Goal: Transaction & Acquisition: Purchase product/service

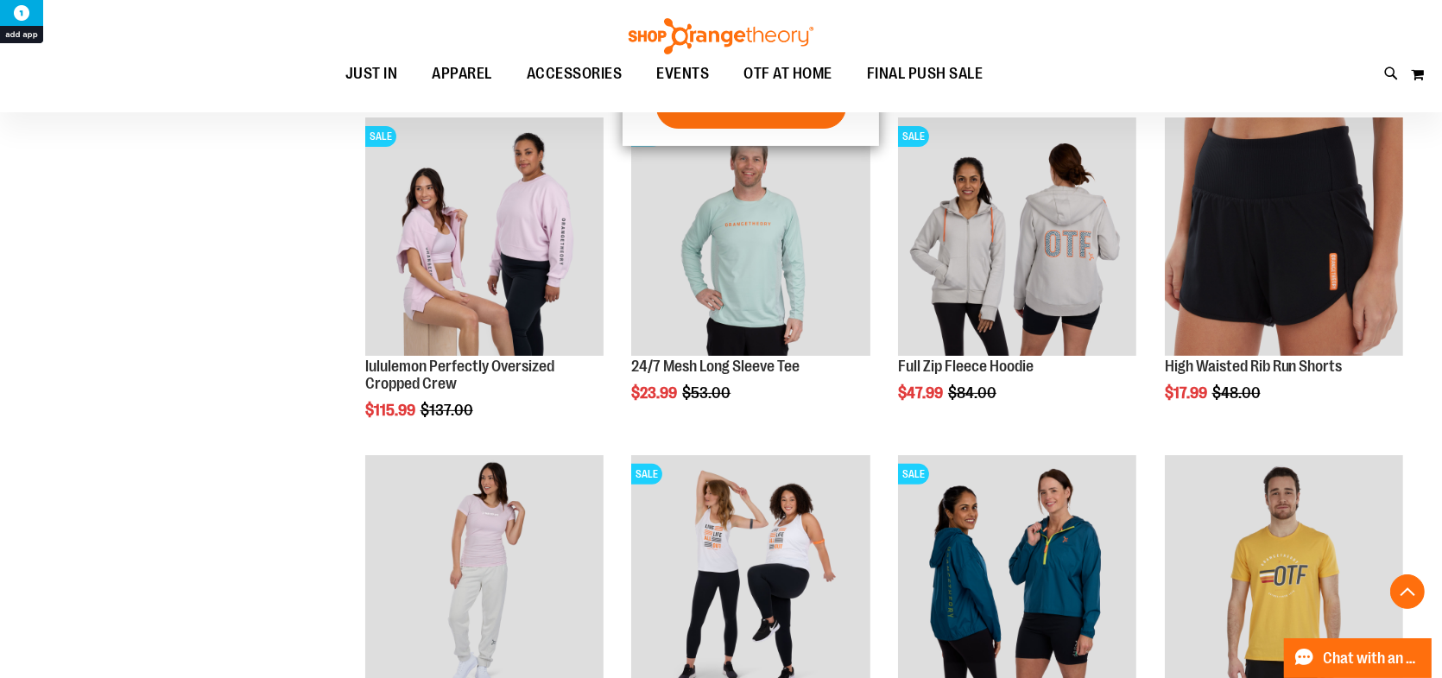
scroll to position [603, 0]
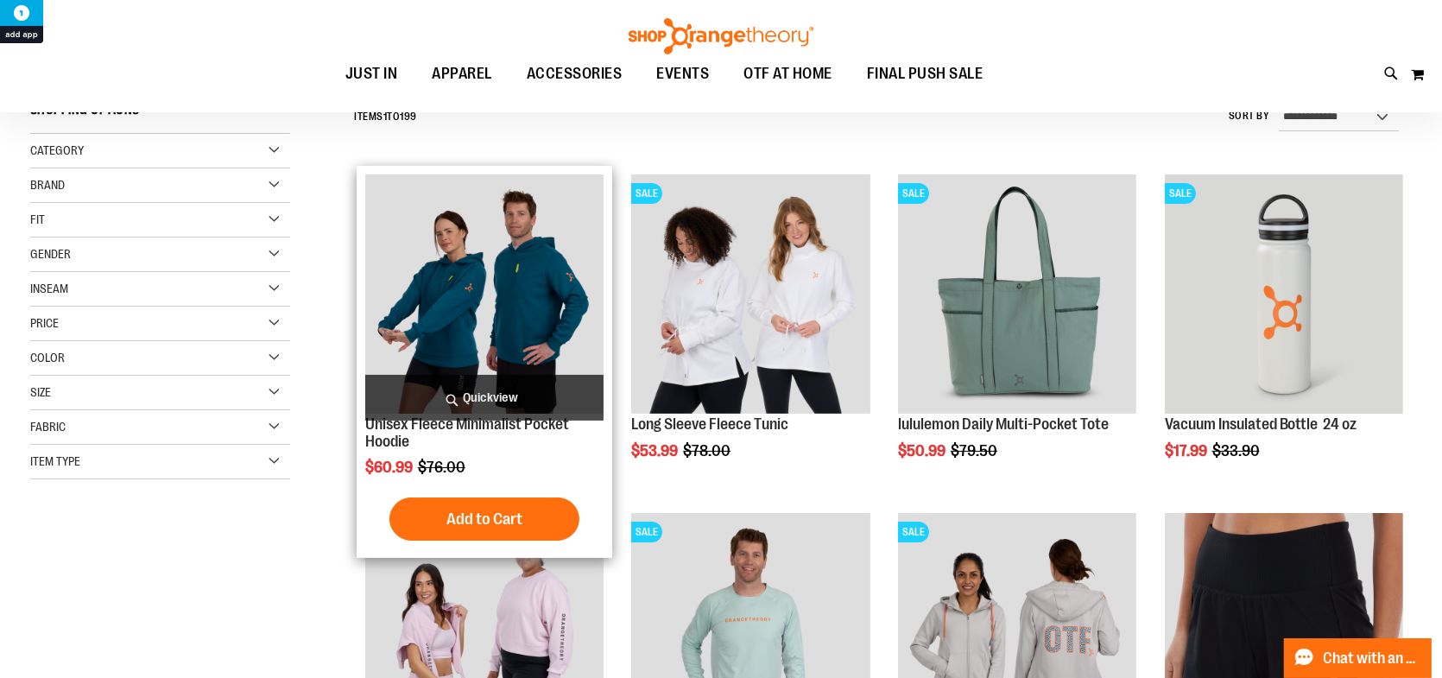
scroll to position [172, 0]
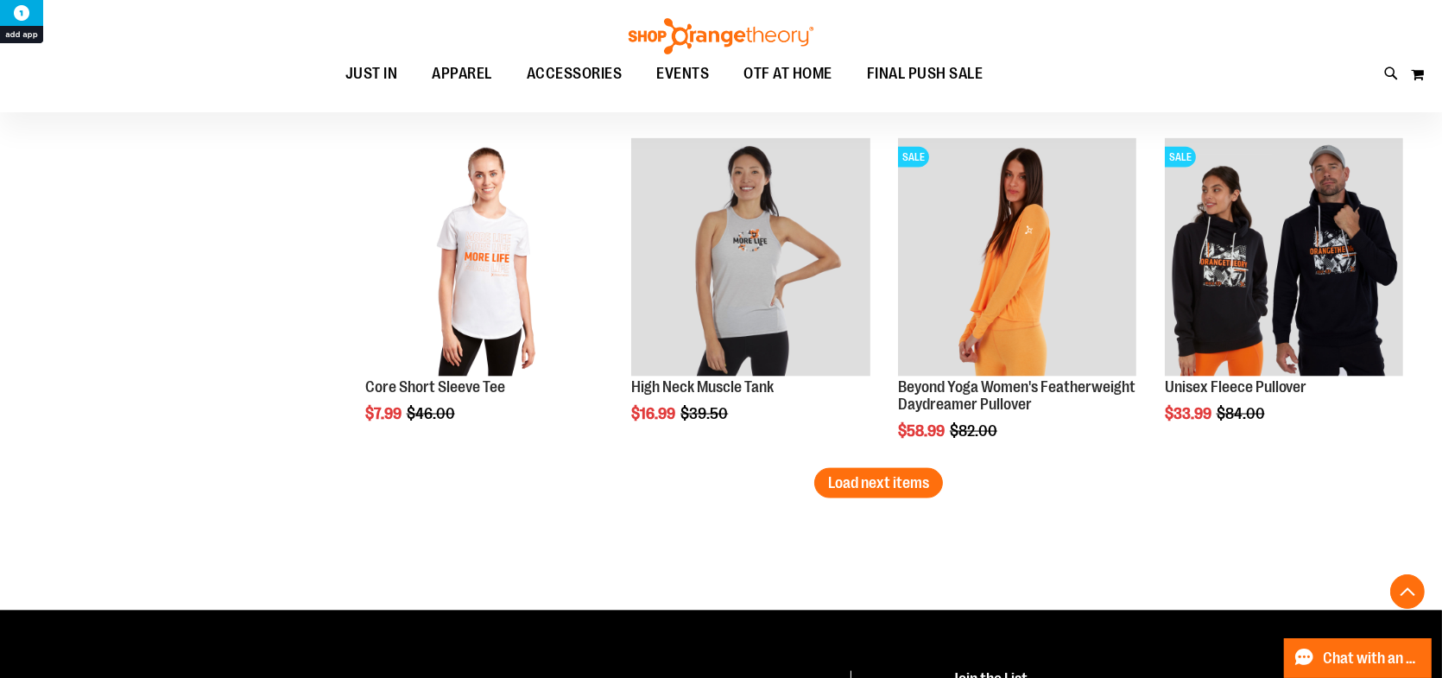
scroll to position [2934, 0]
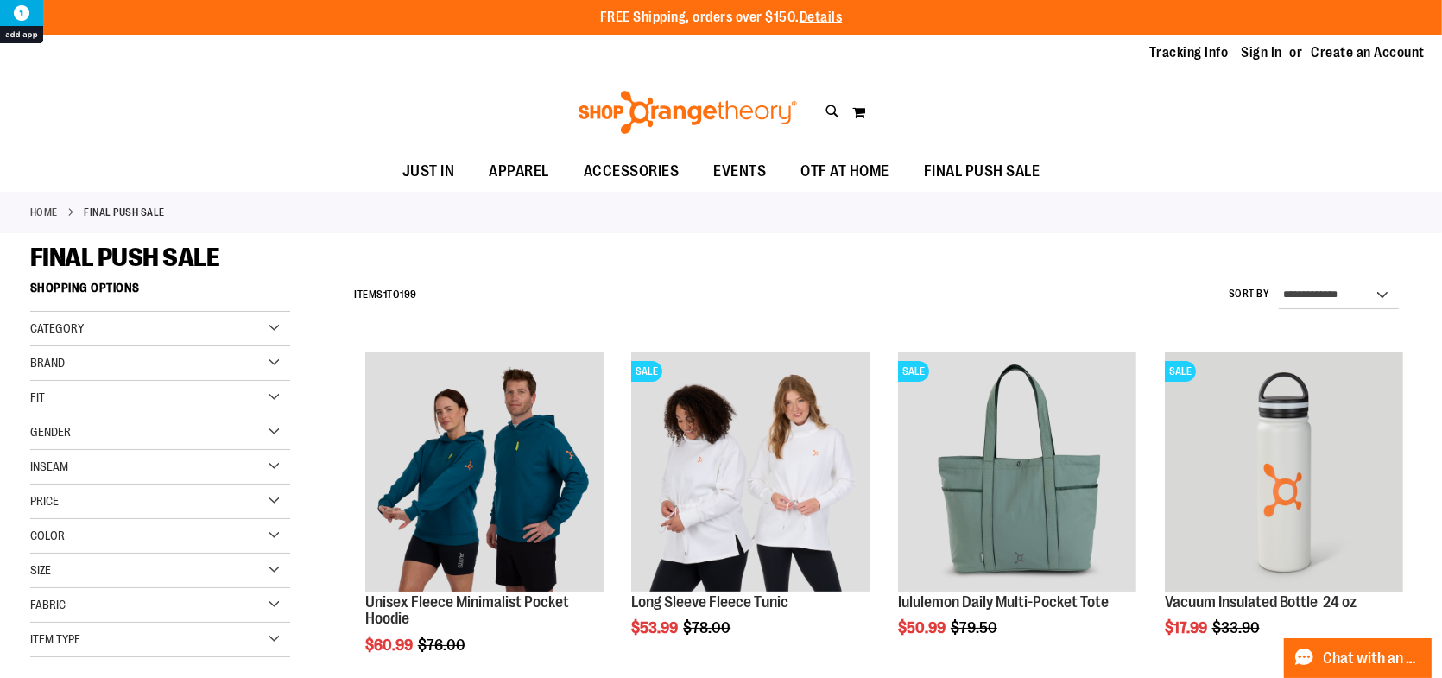
click at [91, 427] on div "Gender" at bounding box center [160, 432] width 260 height 35
click at [35, 501] on link "Unisex 31 items" at bounding box center [150, 504] width 249 height 18
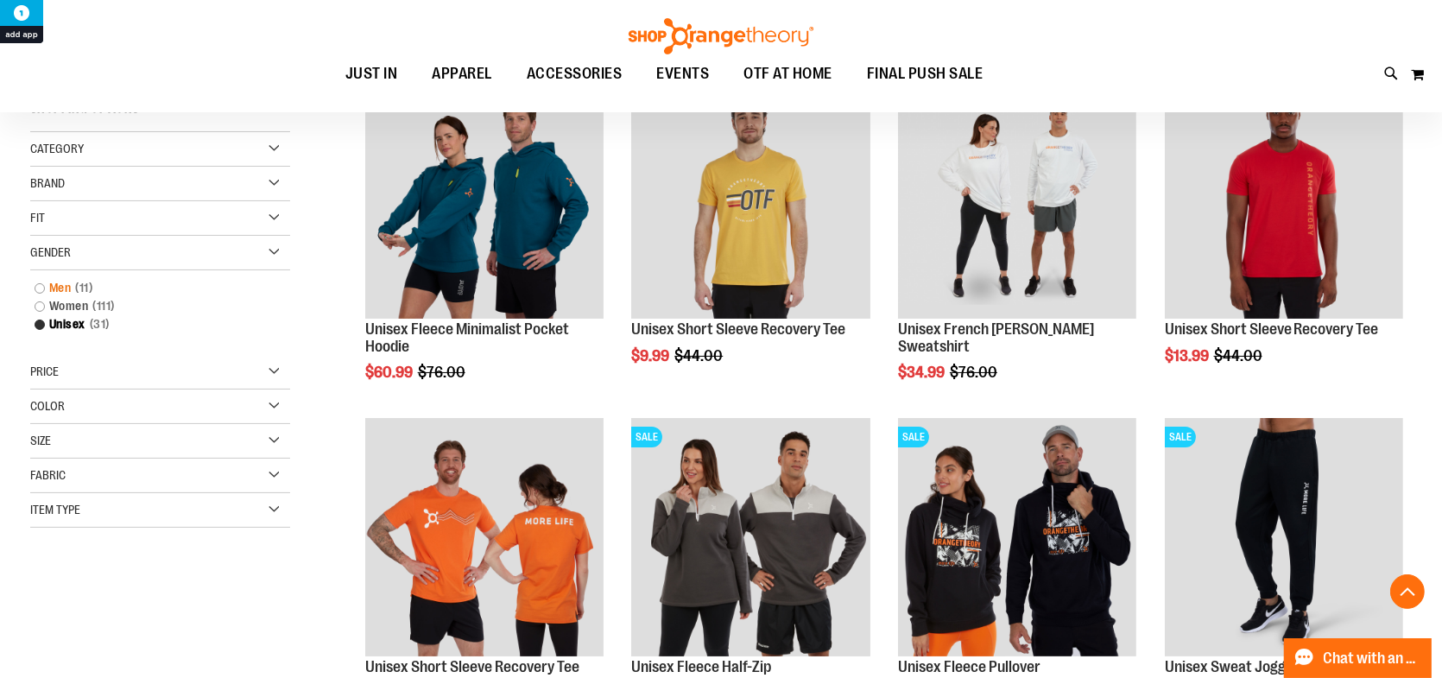
click at [37, 287] on link "Men 11 items" at bounding box center [150, 288] width 249 height 18
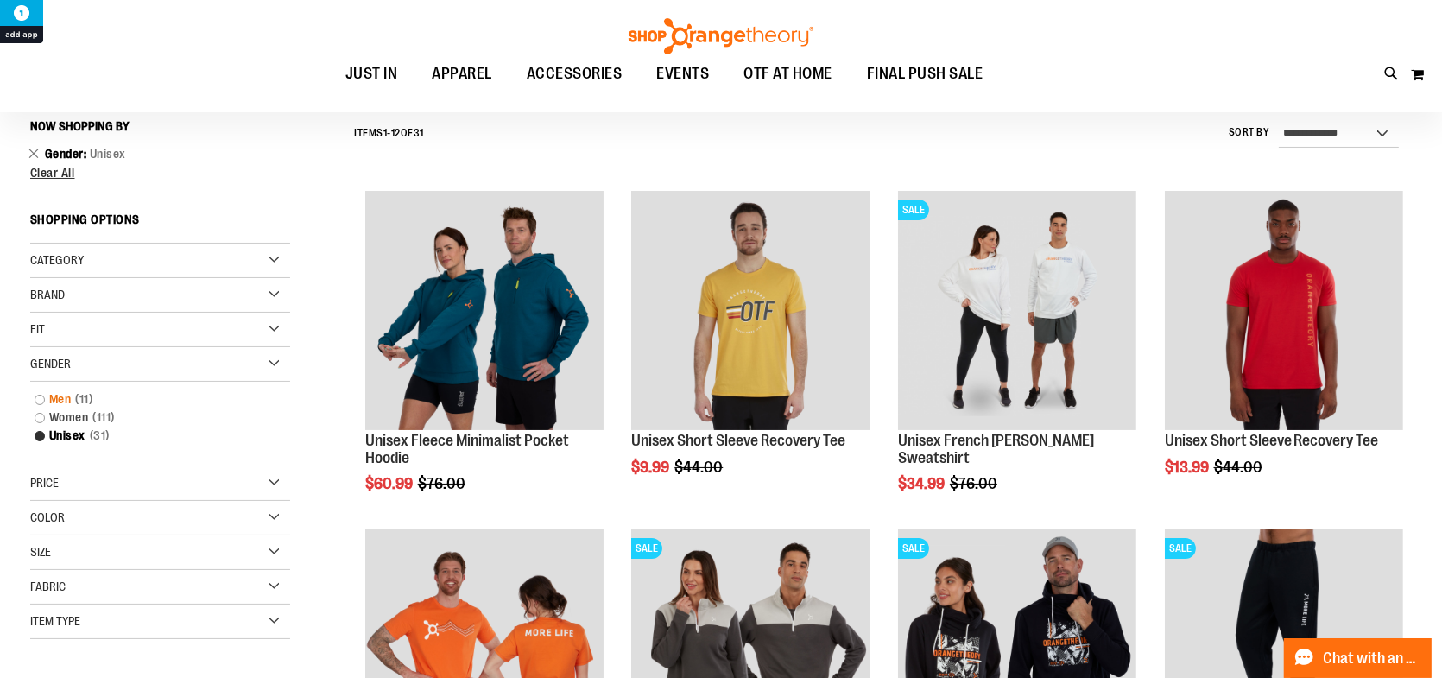
scroll to position [160, 0]
click at [37, 402] on link "Men 11 items" at bounding box center [150, 400] width 249 height 18
click at [65, 394] on link "Men 11 items" at bounding box center [150, 400] width 249 height 18
click at [42, 395] on link "Men 11 items" at bounding box center [150, 400] width 249 height 18
click at [40, 400] on link "Men 11 items" at bounding box center [150, 400] width 249 height 18
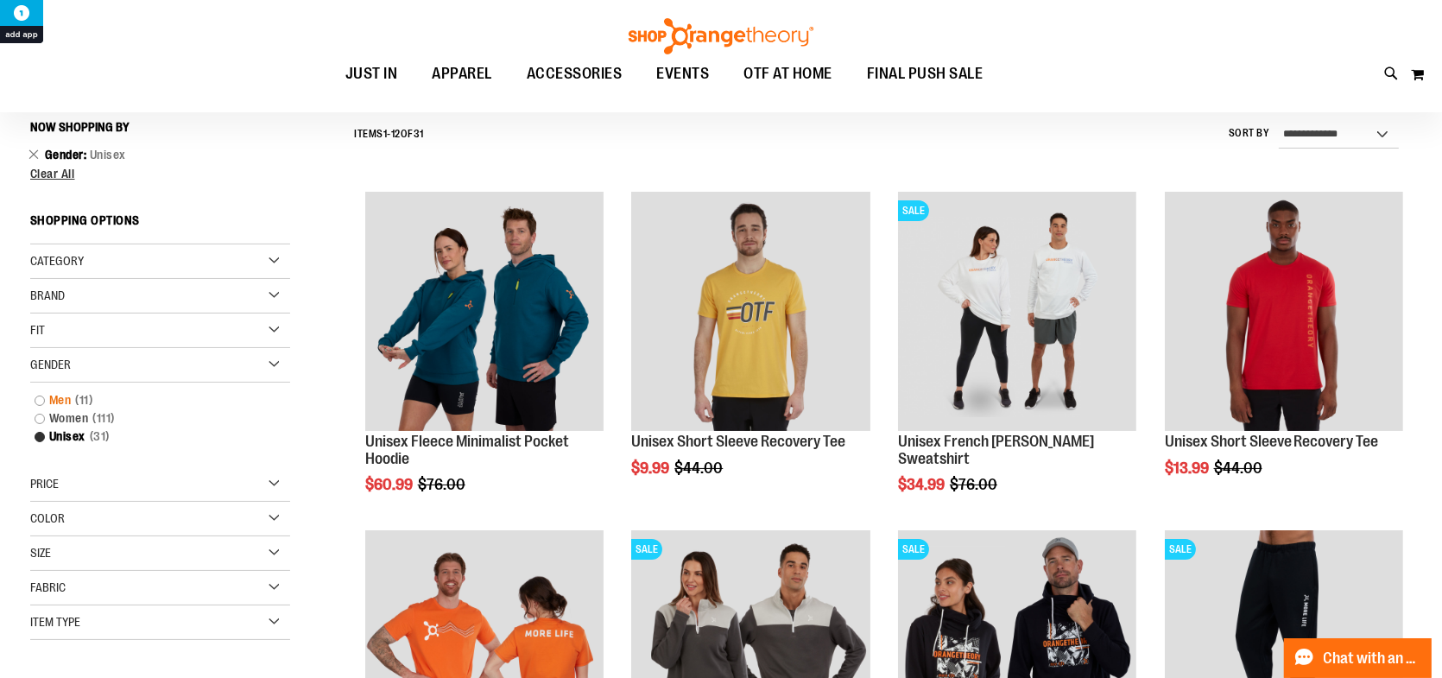
click at [40, 400] on link "Men 11 items" at bounding box center [150, 400] width 249 height 18
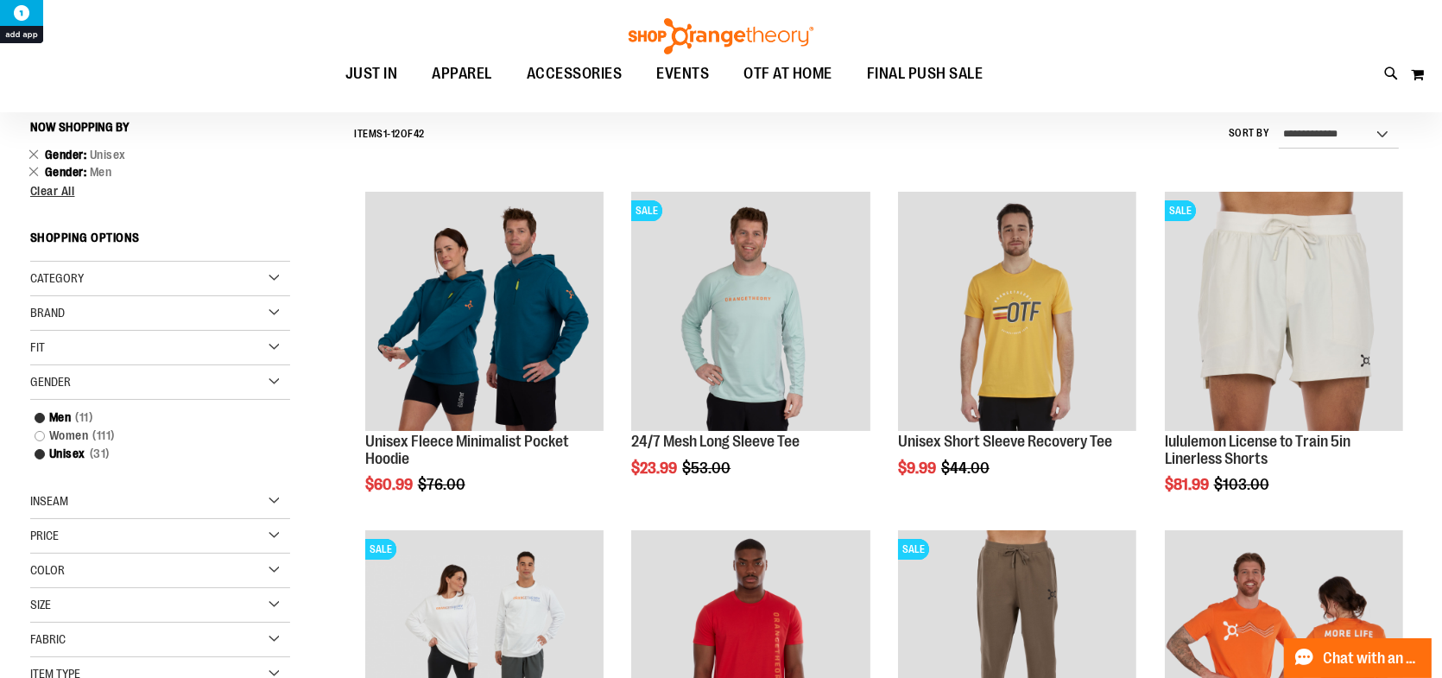
scroll to position [246, 0]
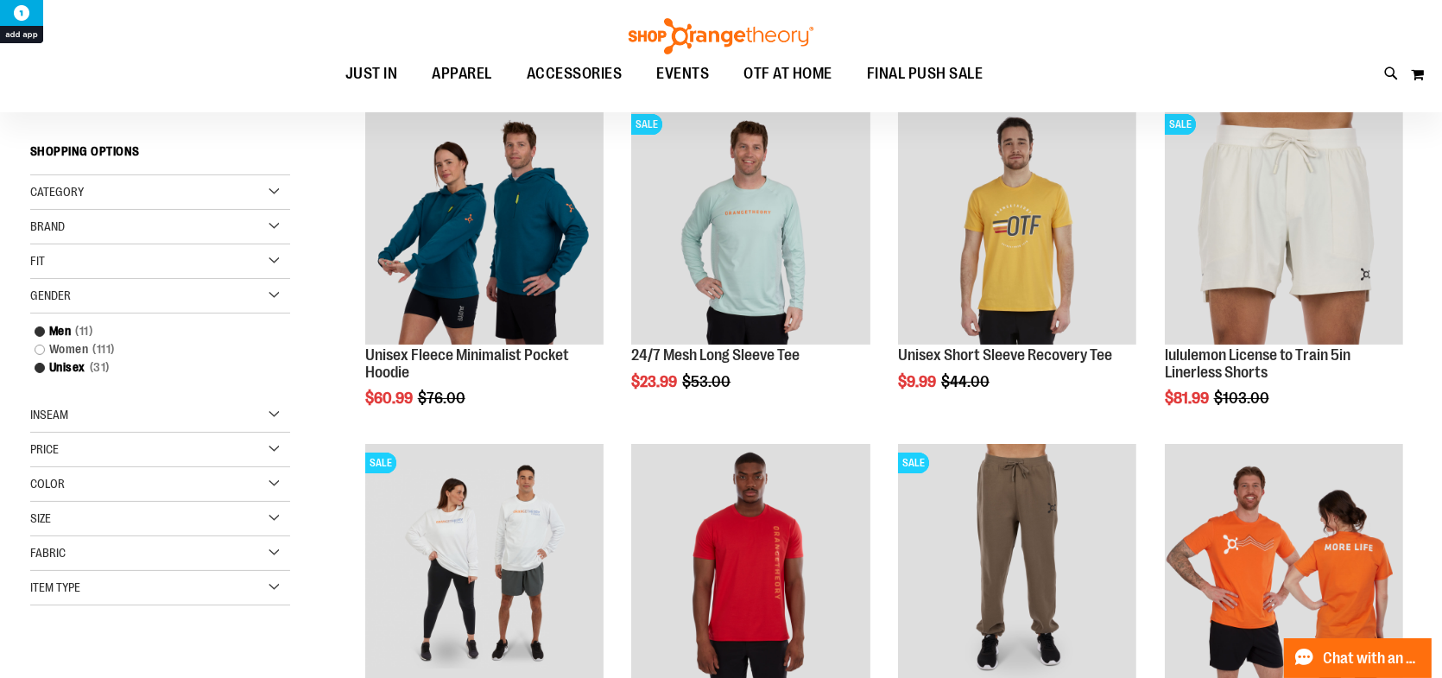
click at [51, 506] on div "Size" at bounding box center [160, 519] width 260 height 35
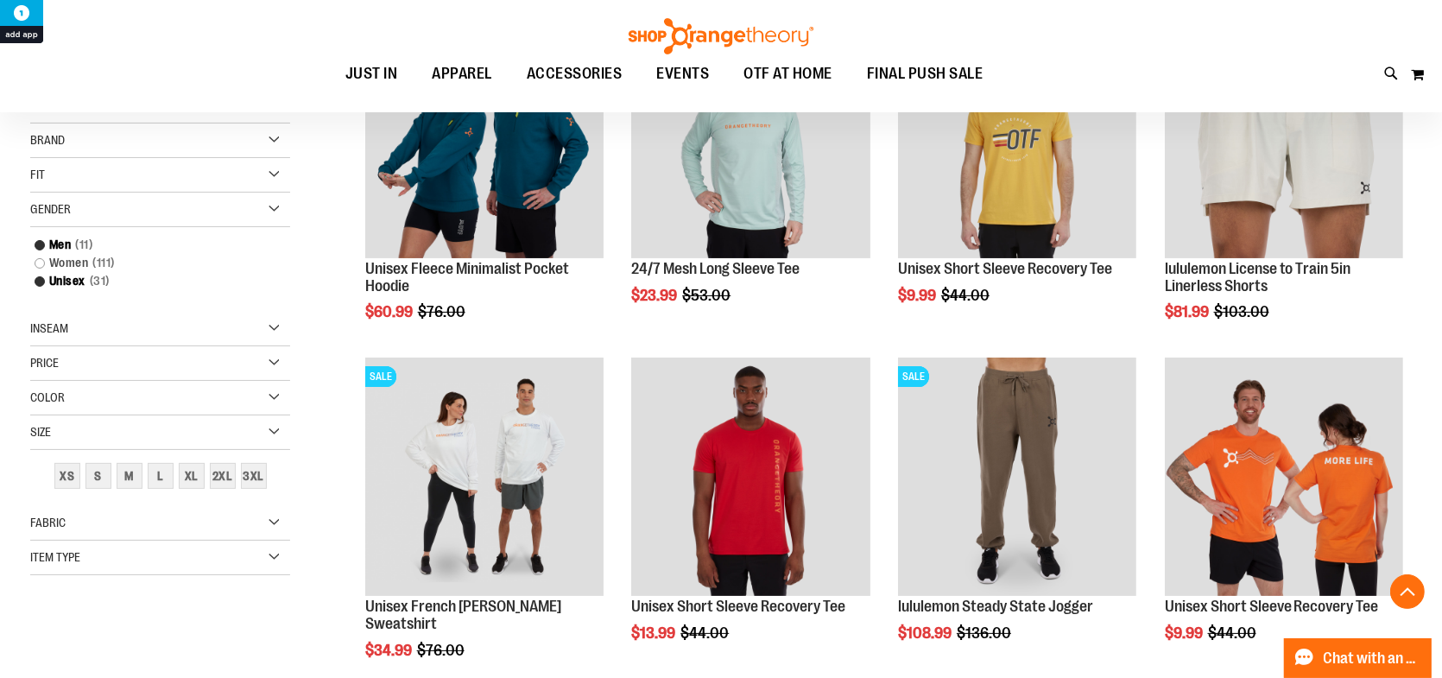
scroll to position [419, 0]
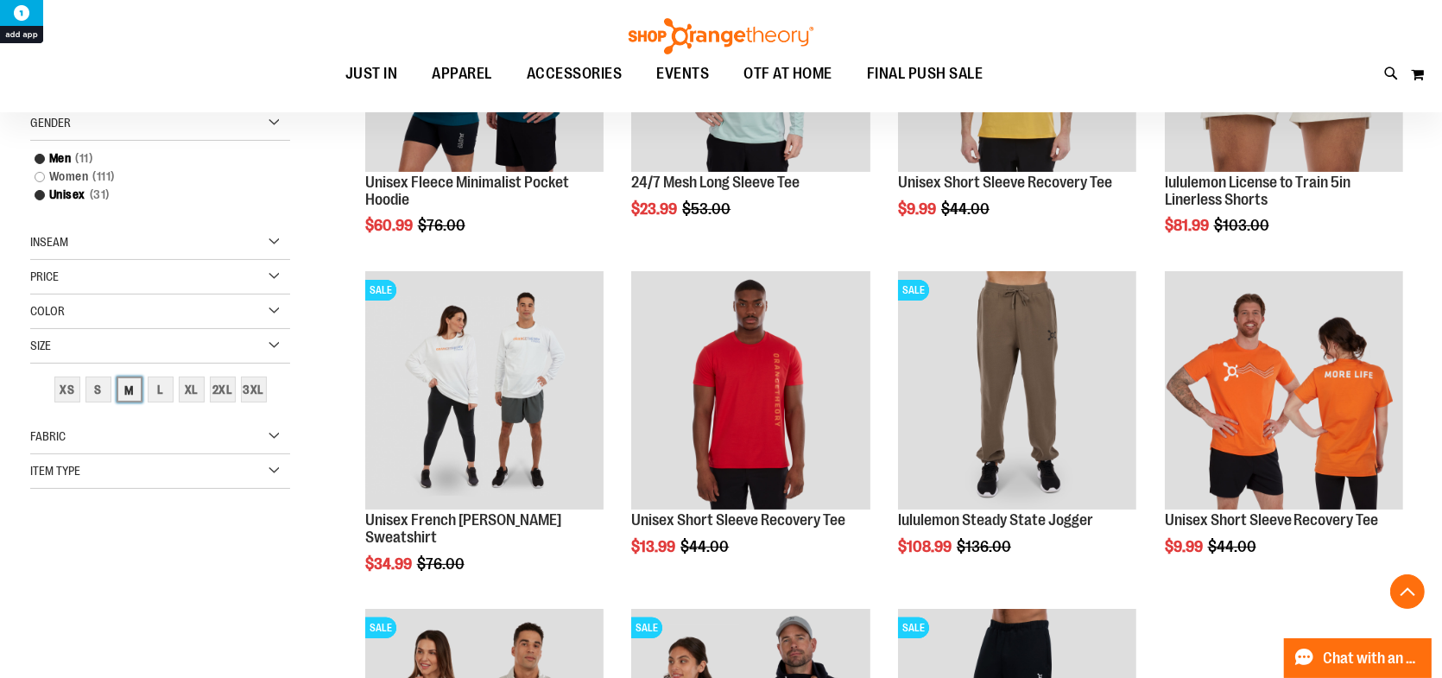
click at [129, 386] on div "M" at bounding box center [130, 389] width 26 height 26
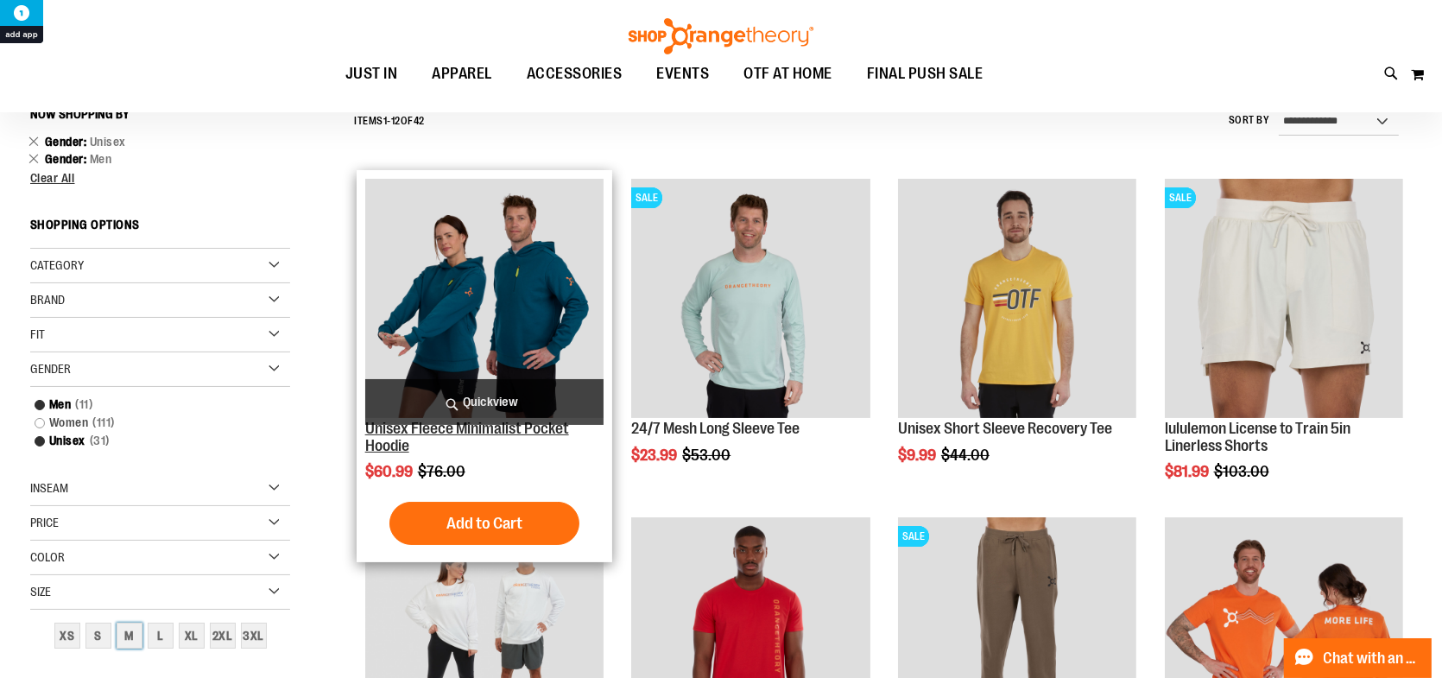
scroll to position [160, 0]
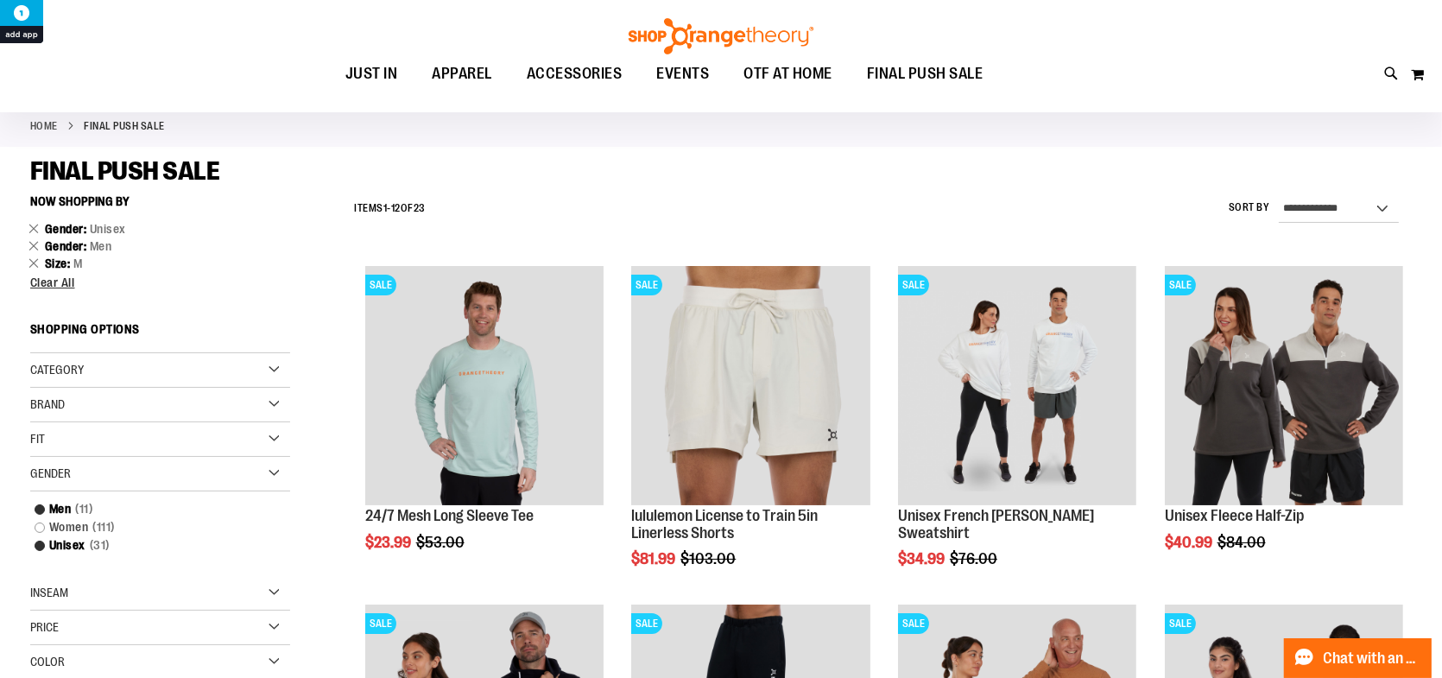
scroll to position [344, 0]
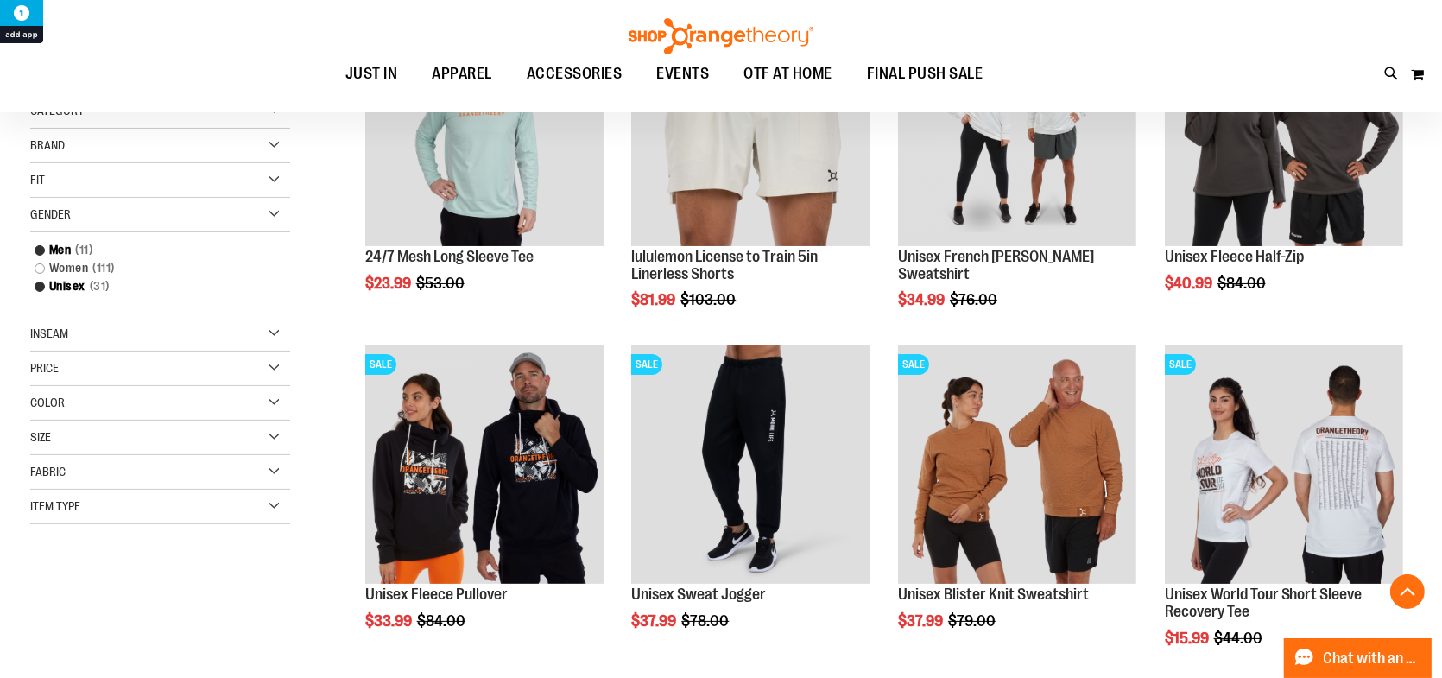
click at [126, 432] on div "Size" at bounding box center [160, 437] width 260 height 35
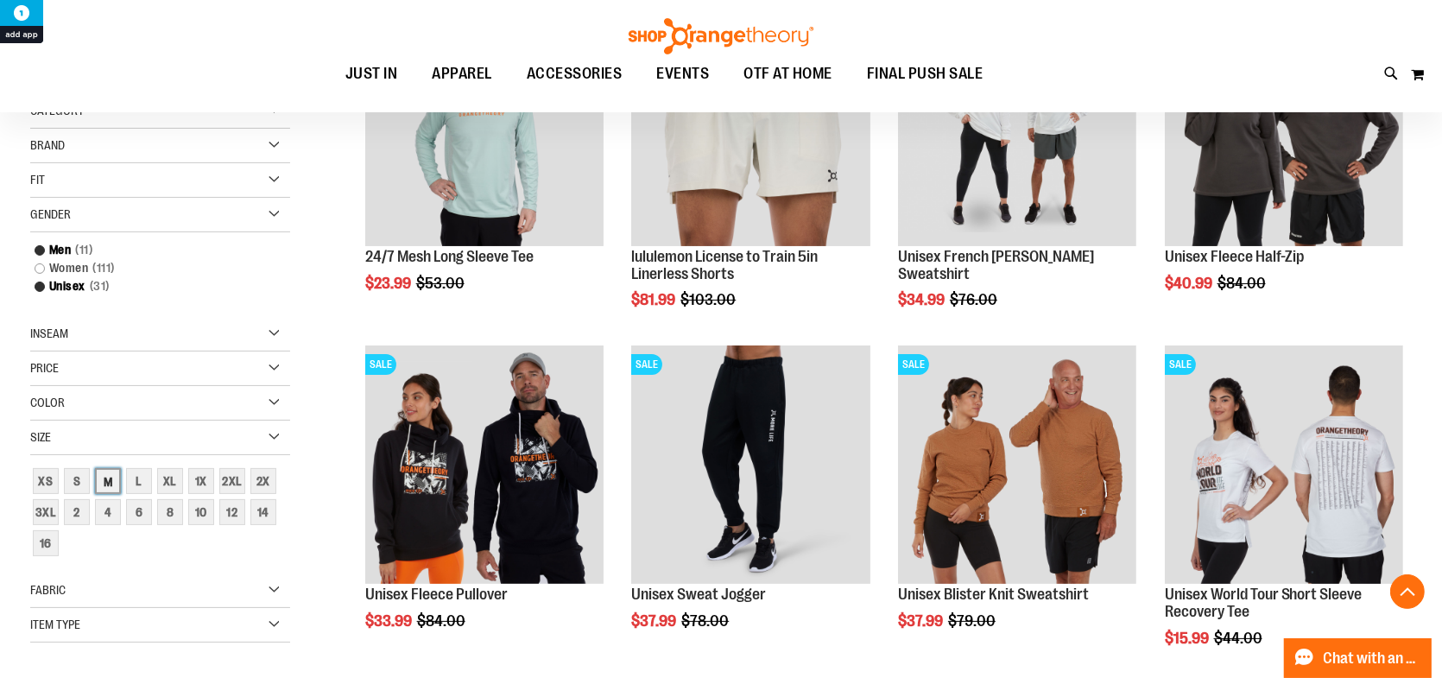
click at [106, 476] on div "M" at bounding box center [108, 481] width 26 height 26
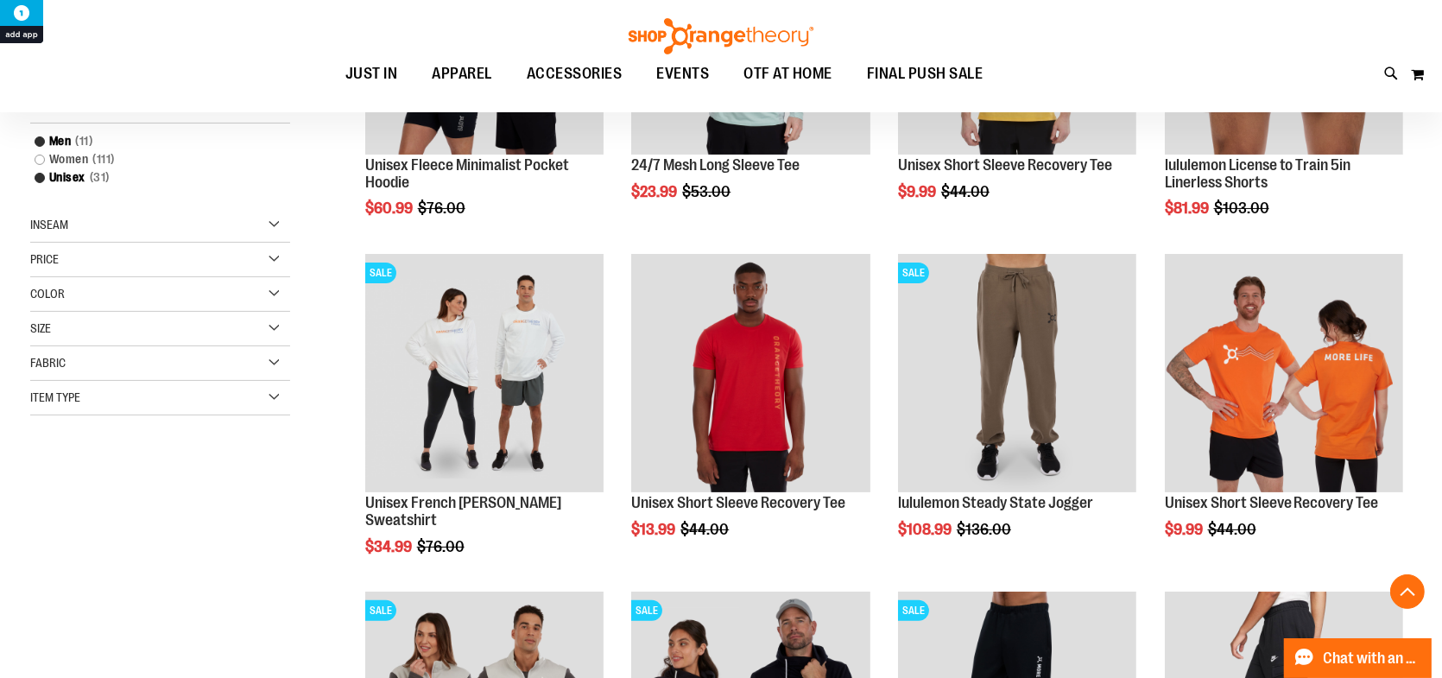
scroll to position [505, 0]
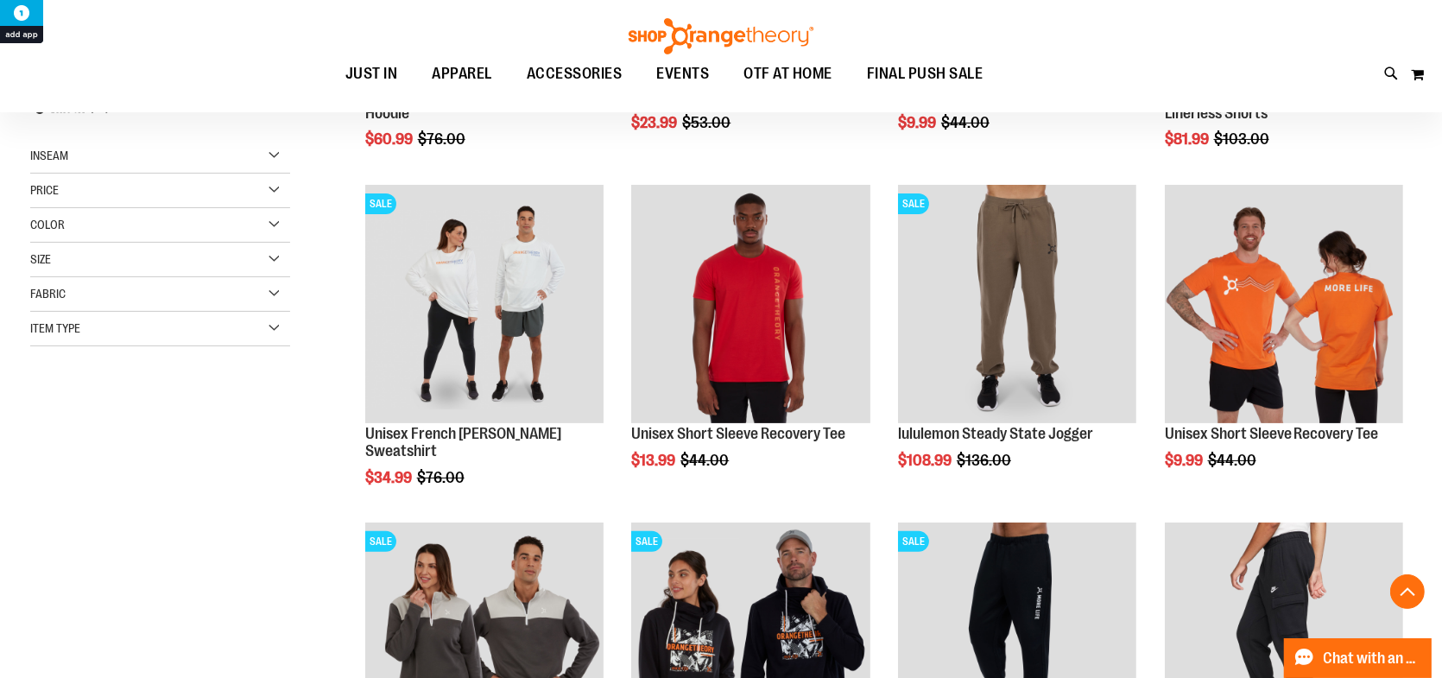
click at [135, 262] on div "Size" at bounding box center [160, 260] width 260 height 35
click at [123, 296] on div "M" at bounding box center [130, 303] width 26 height 26
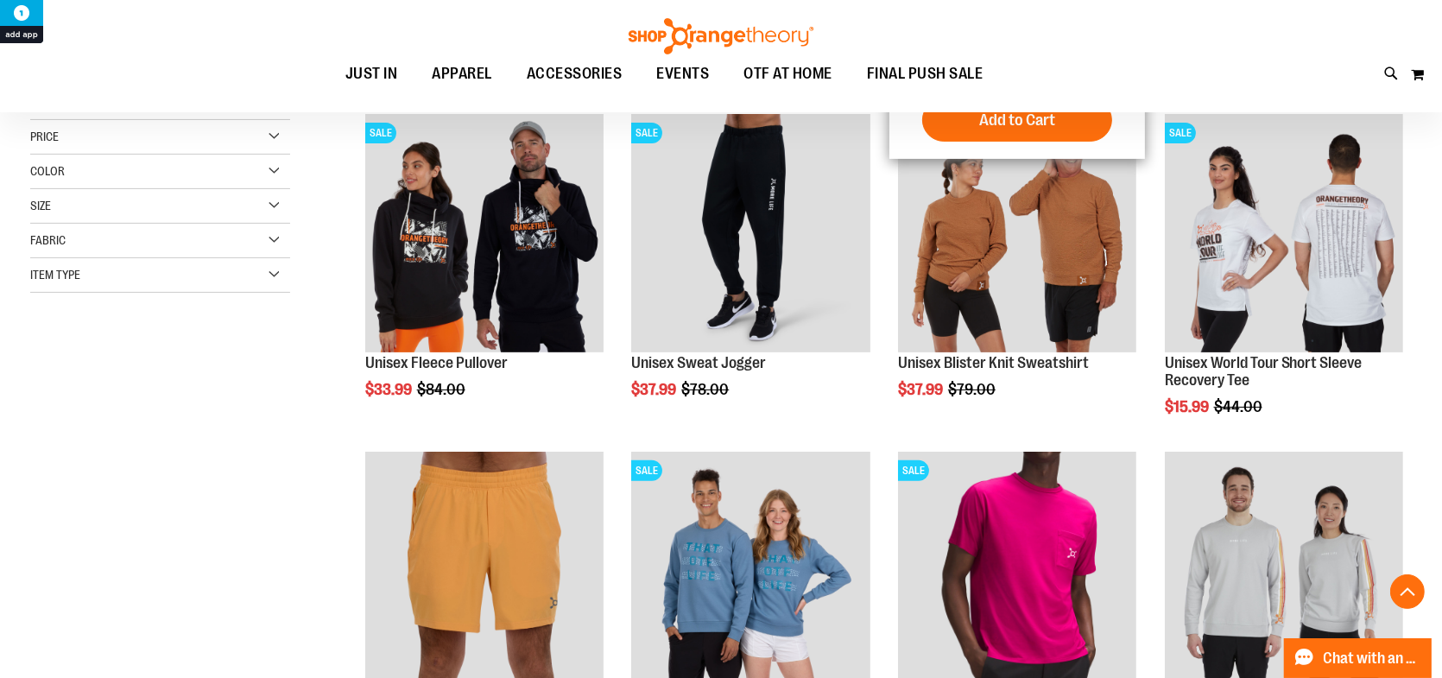
scroll to position [591, 0]
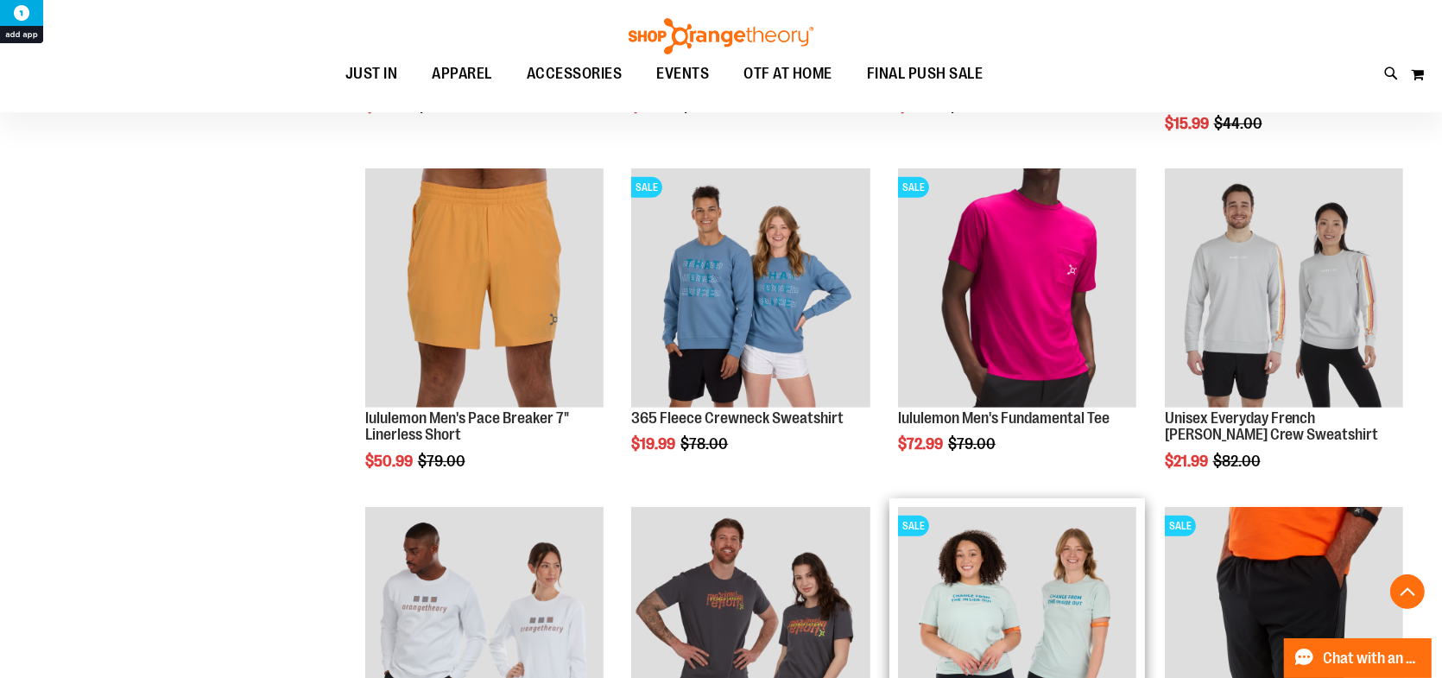
scroll to position [850, 0]
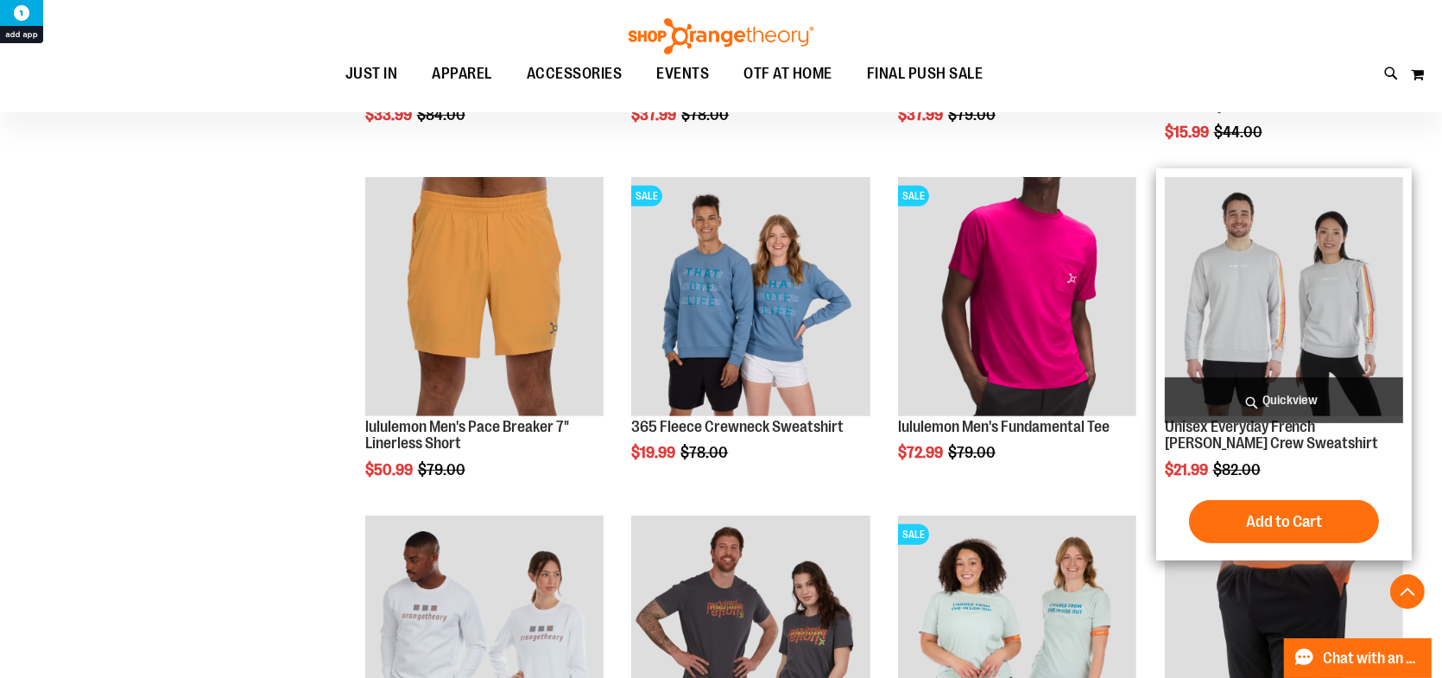
click at [1246, 318] on img "product" at bounding box center [1283, 296] width 238 height 238
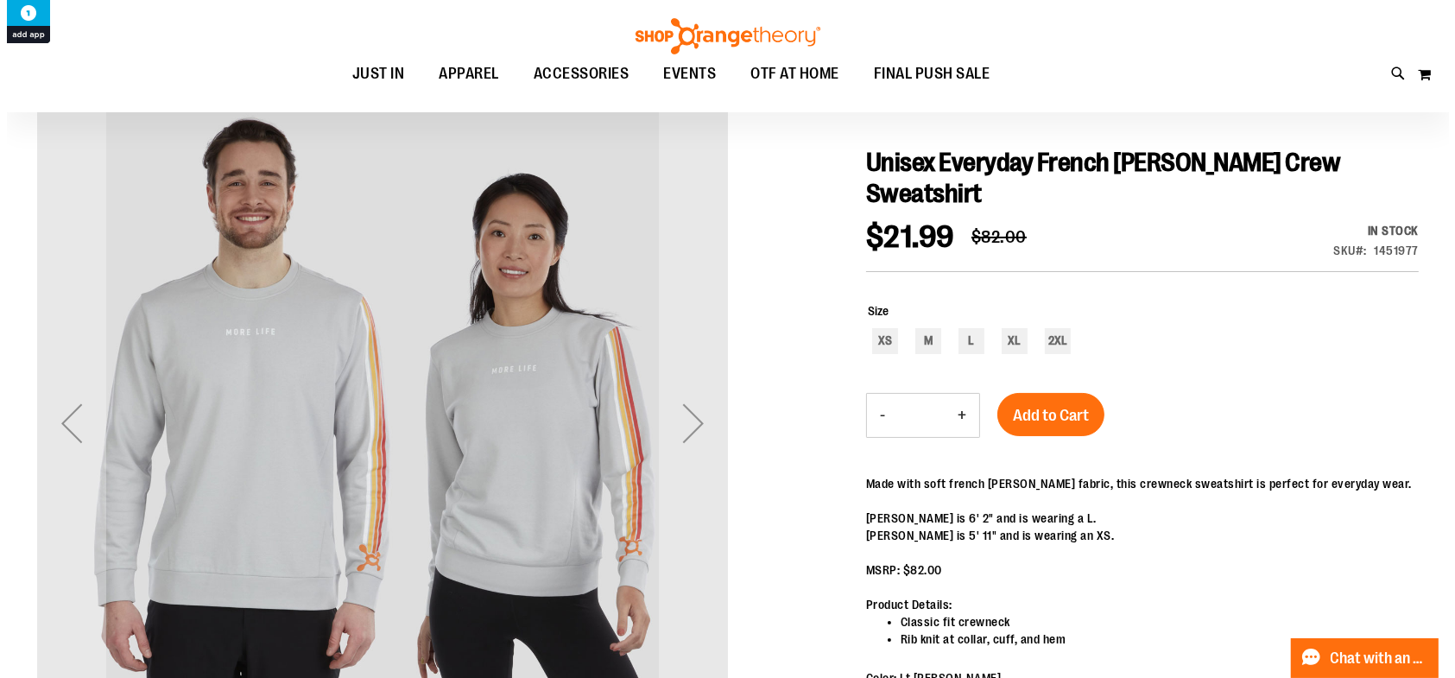
scroll to position [172, 0]
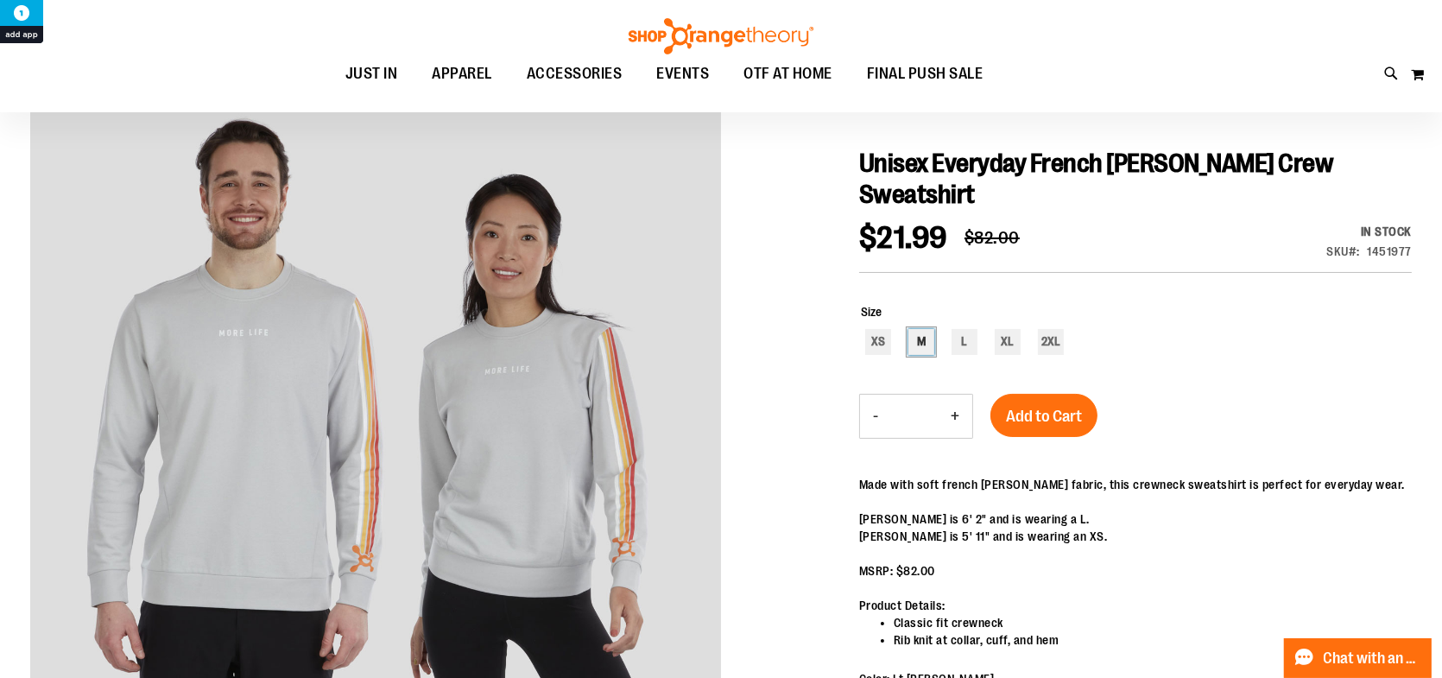
click at [929, 329] on div "M" at bounding box center [921, 342] width 26 height 26
type input "***"
click at [1041, 395] on button "Add to Cart" at bounding box center [1043, 415] width 107 height 43
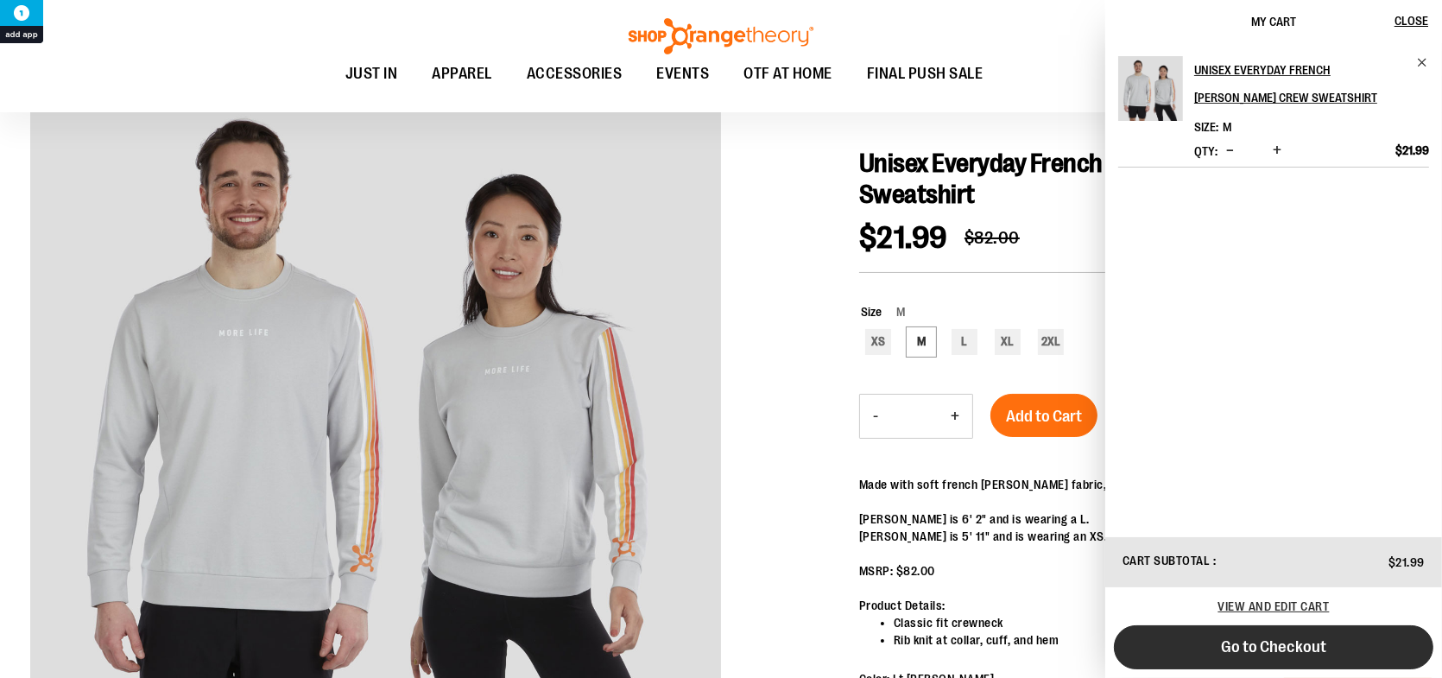
click at [1257, 643] on span "Go to Checkout" at bounding box center [1273, 646] width 105 height 19
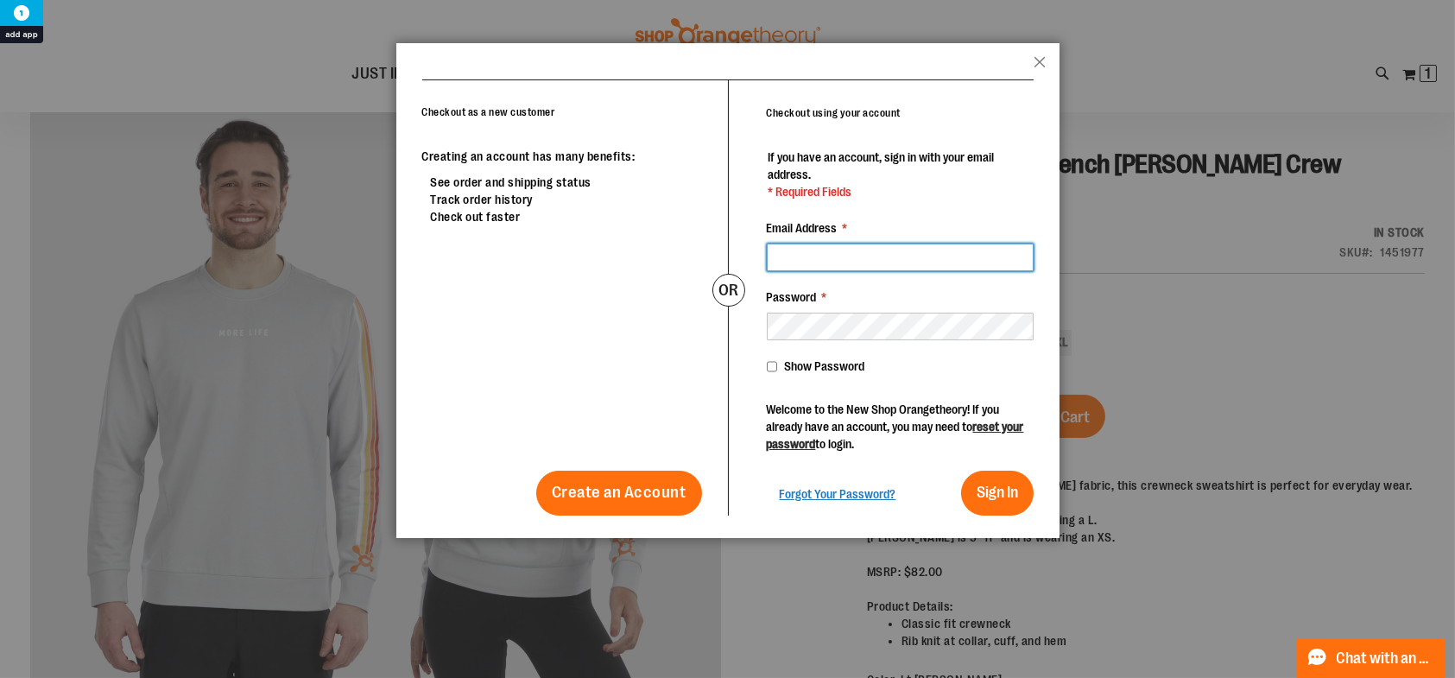
click at [812, 256] on input "Email Address *" at bounding box center [900, 257] width 267 height 28
type input "**********"
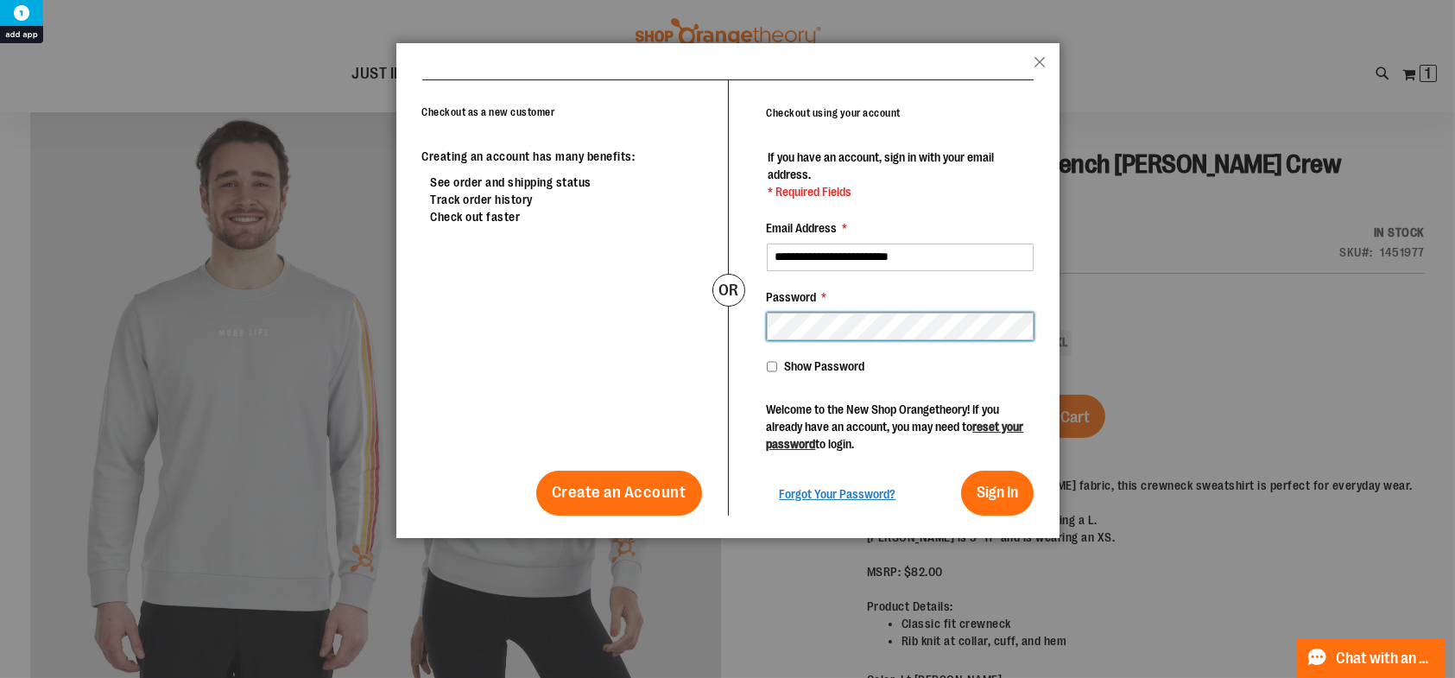
click at [961, 470] on button "Sign In" at bounding box center [997, 492] width 73 height 45
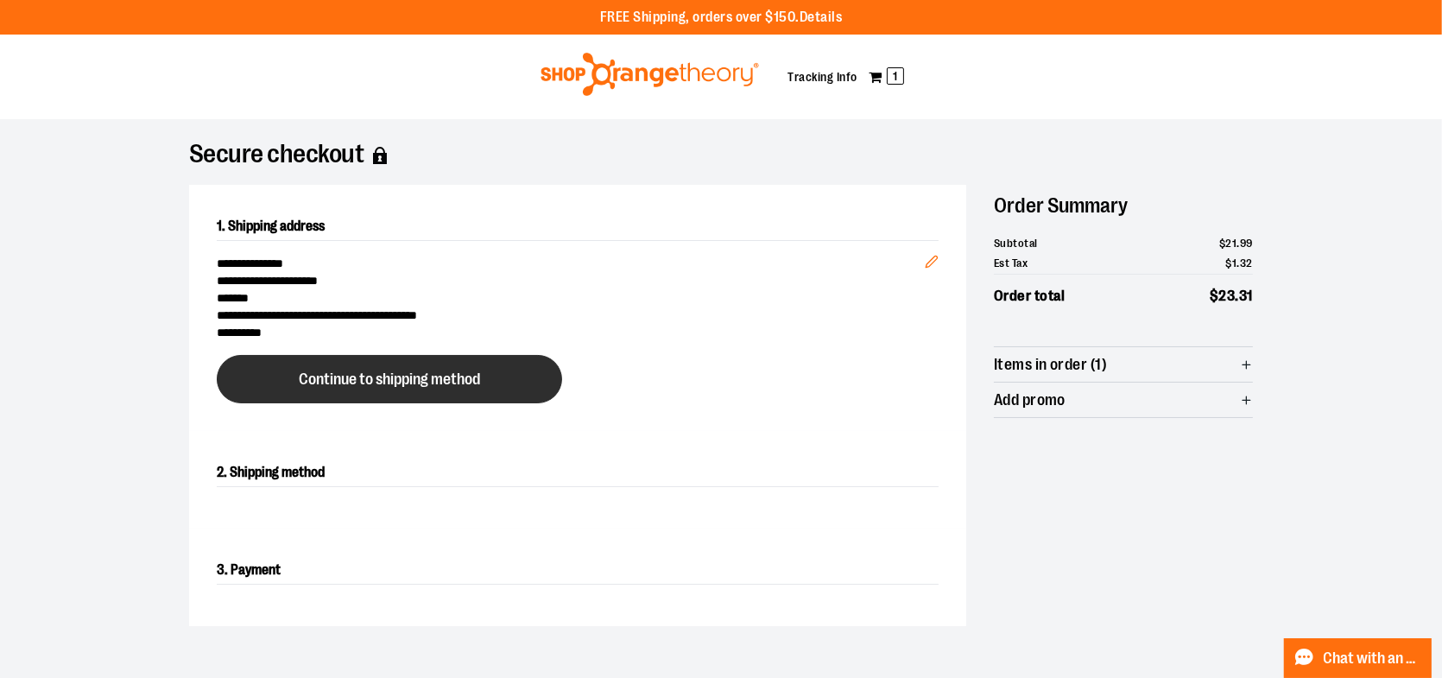
click at [381, 382] on span "Continue to shipping method" at bounding box center [389, 379] width 181 height 16
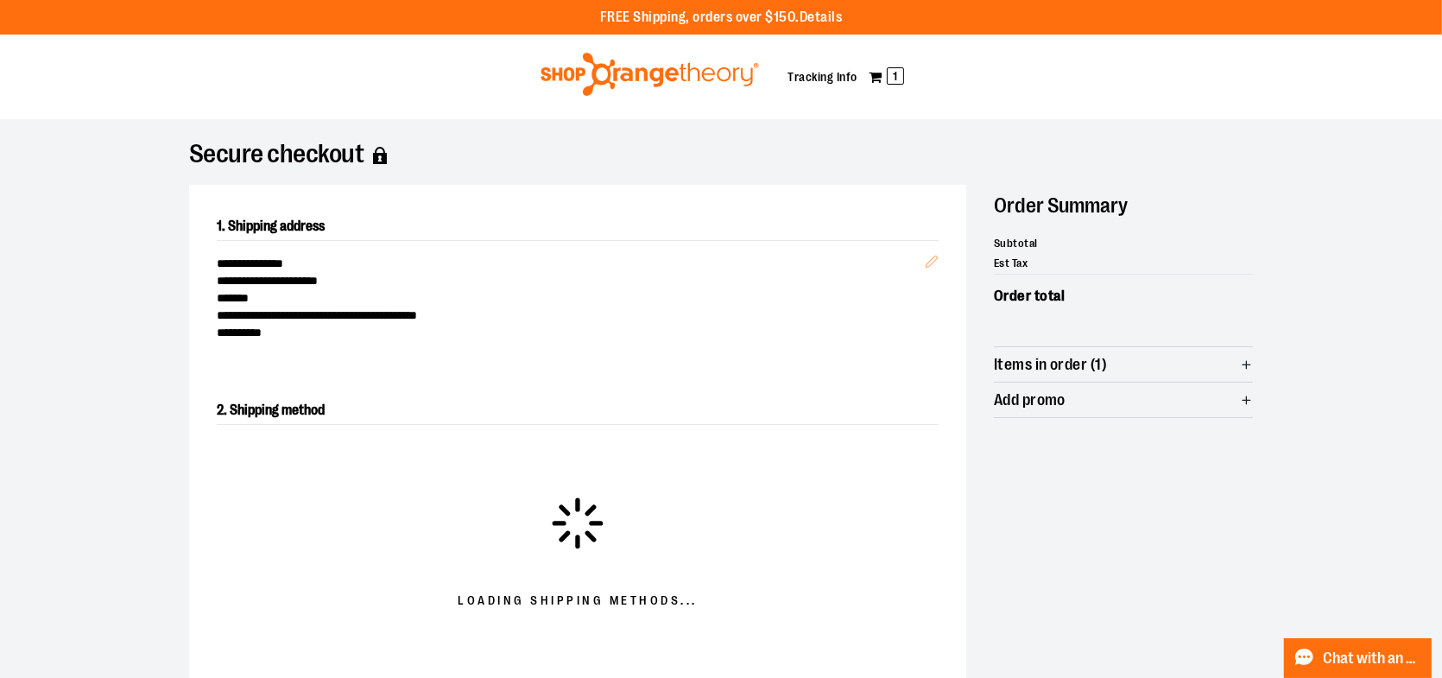
click at [1235, 677] on div at bounding box center [721, 678] width 1442 height 0
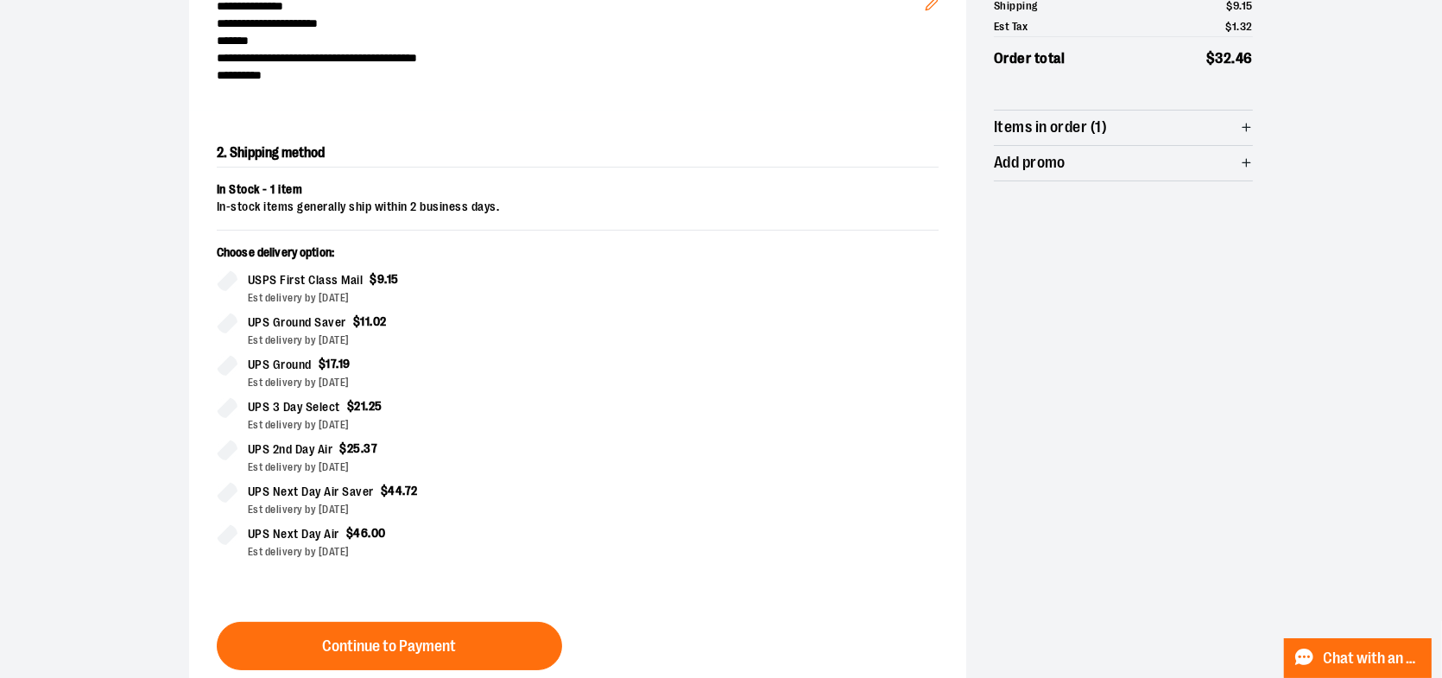
scroll to position [294, 0]
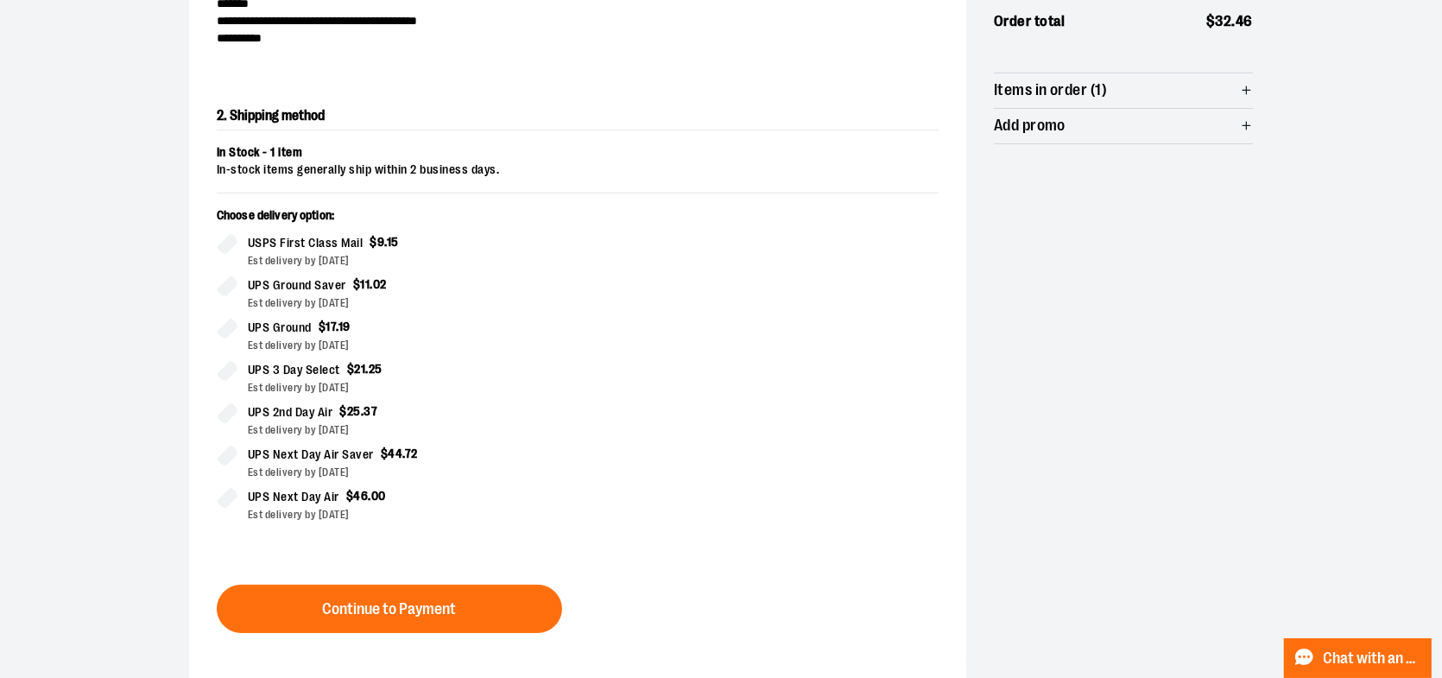
click at [1046, 383] on div at bounding box center [721, 383] width 1442 height 0
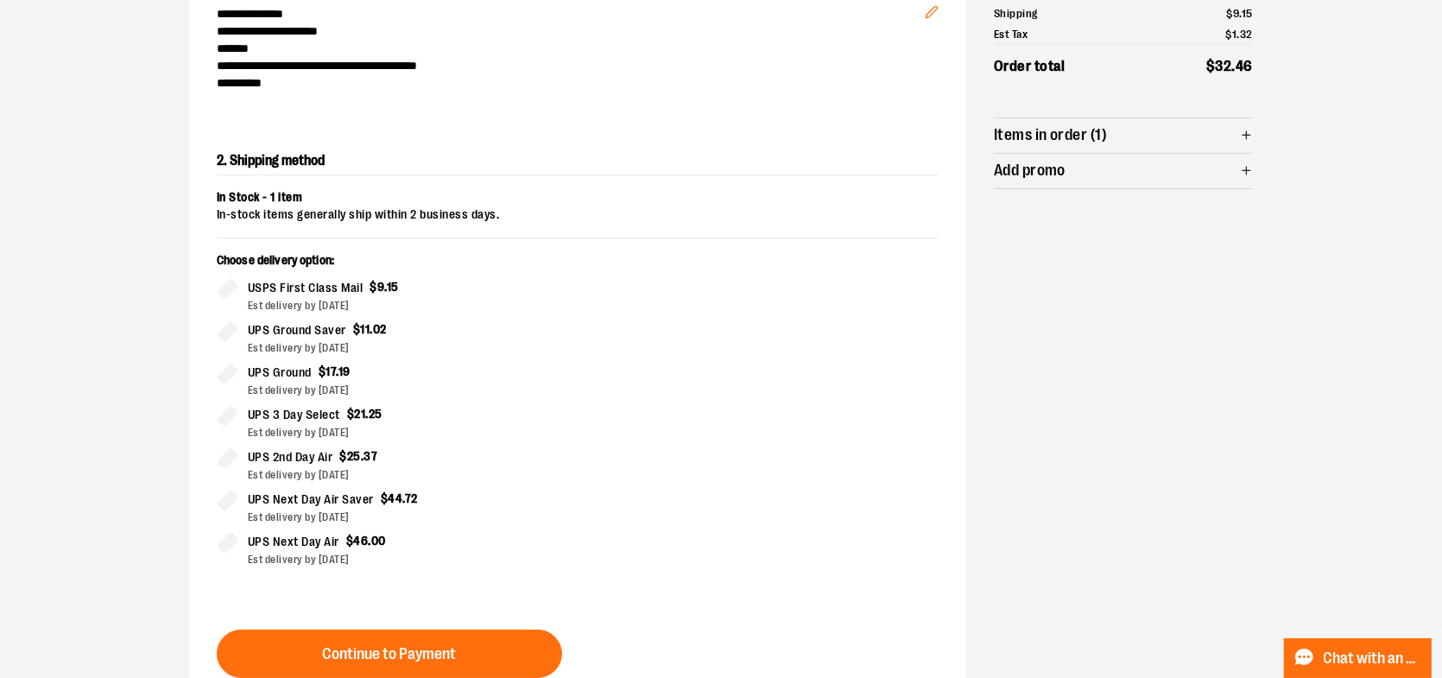
scroll to position [259, 0]
